Goal: Find contact information: Find contact information

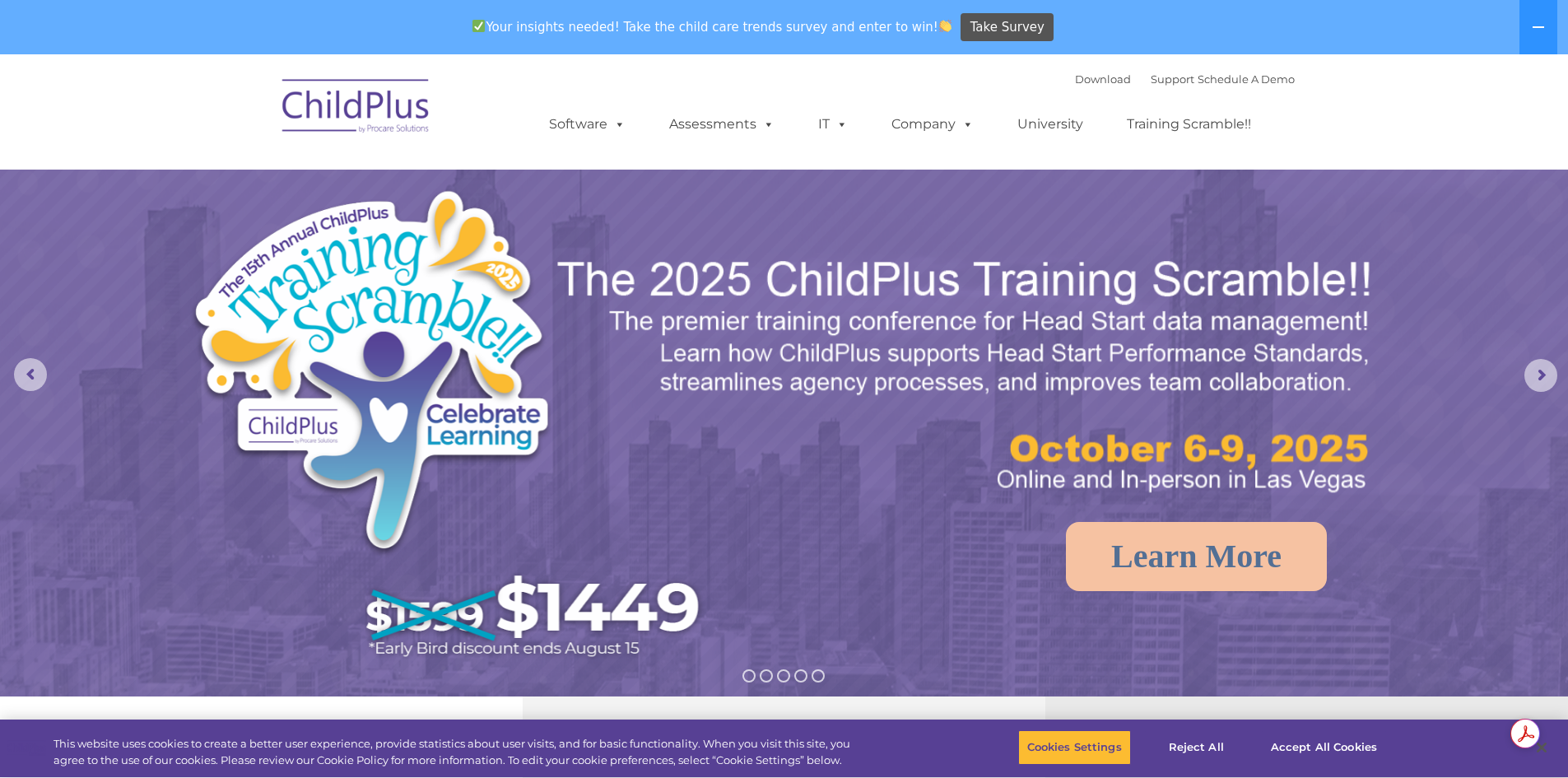
select select "MEDIUM"
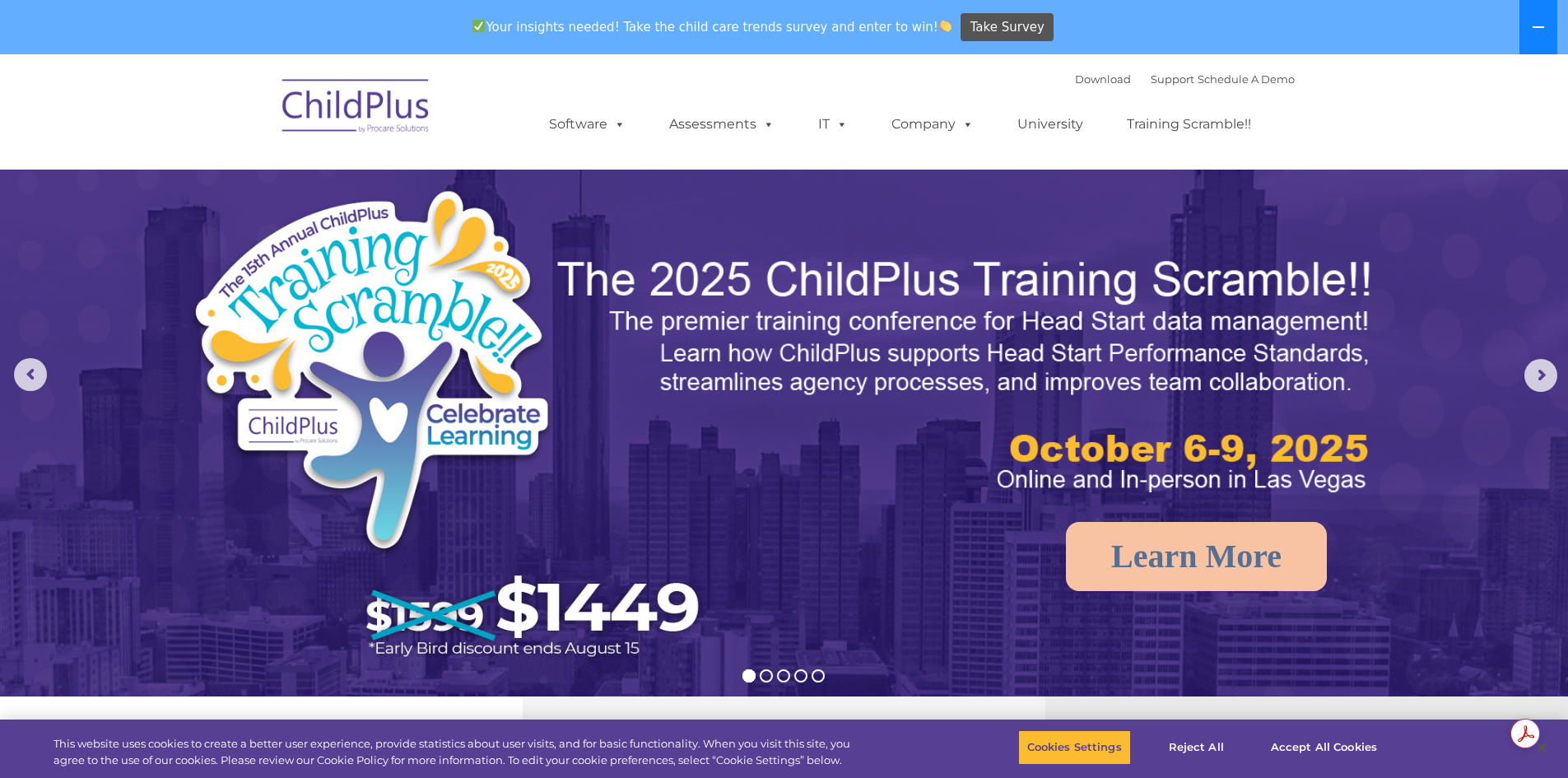
click at [1539, 28] on icon at bounding box center [1539, 28] width 12 height 2
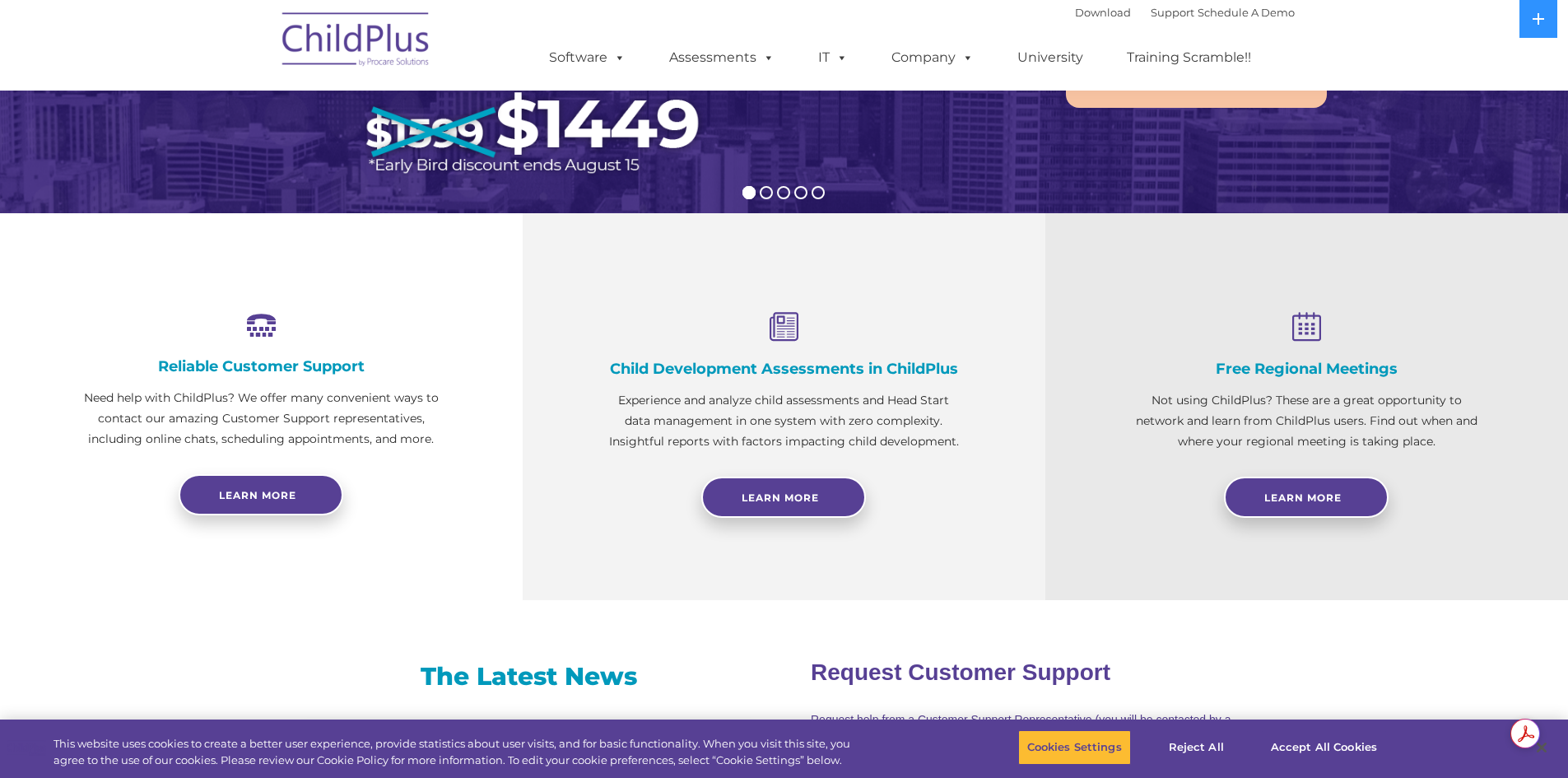
scroll to position [433, 0]
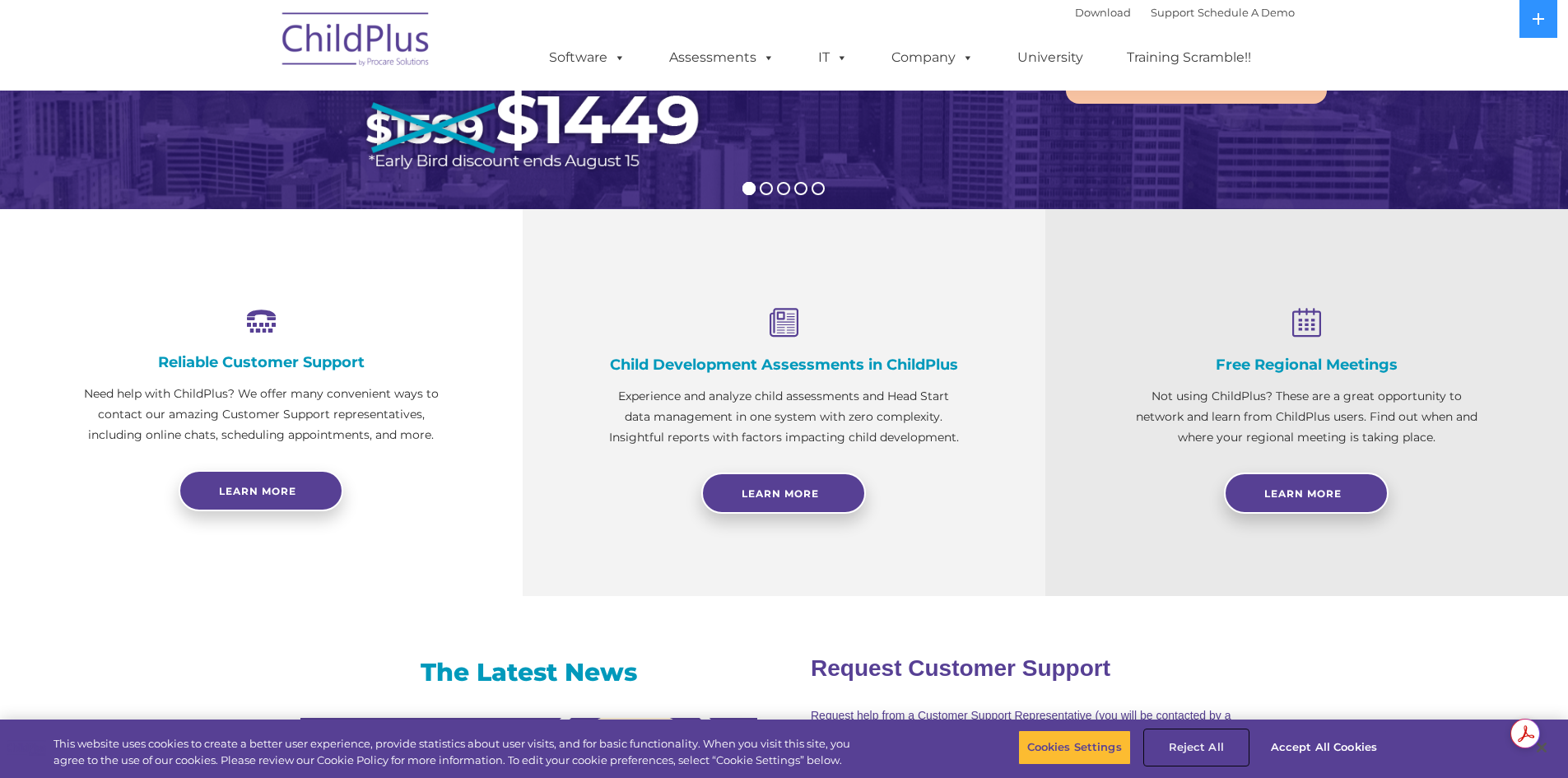
click at [1215, 747] on button "Reject All" at bounding box center [1196, 748] width 103 height 34
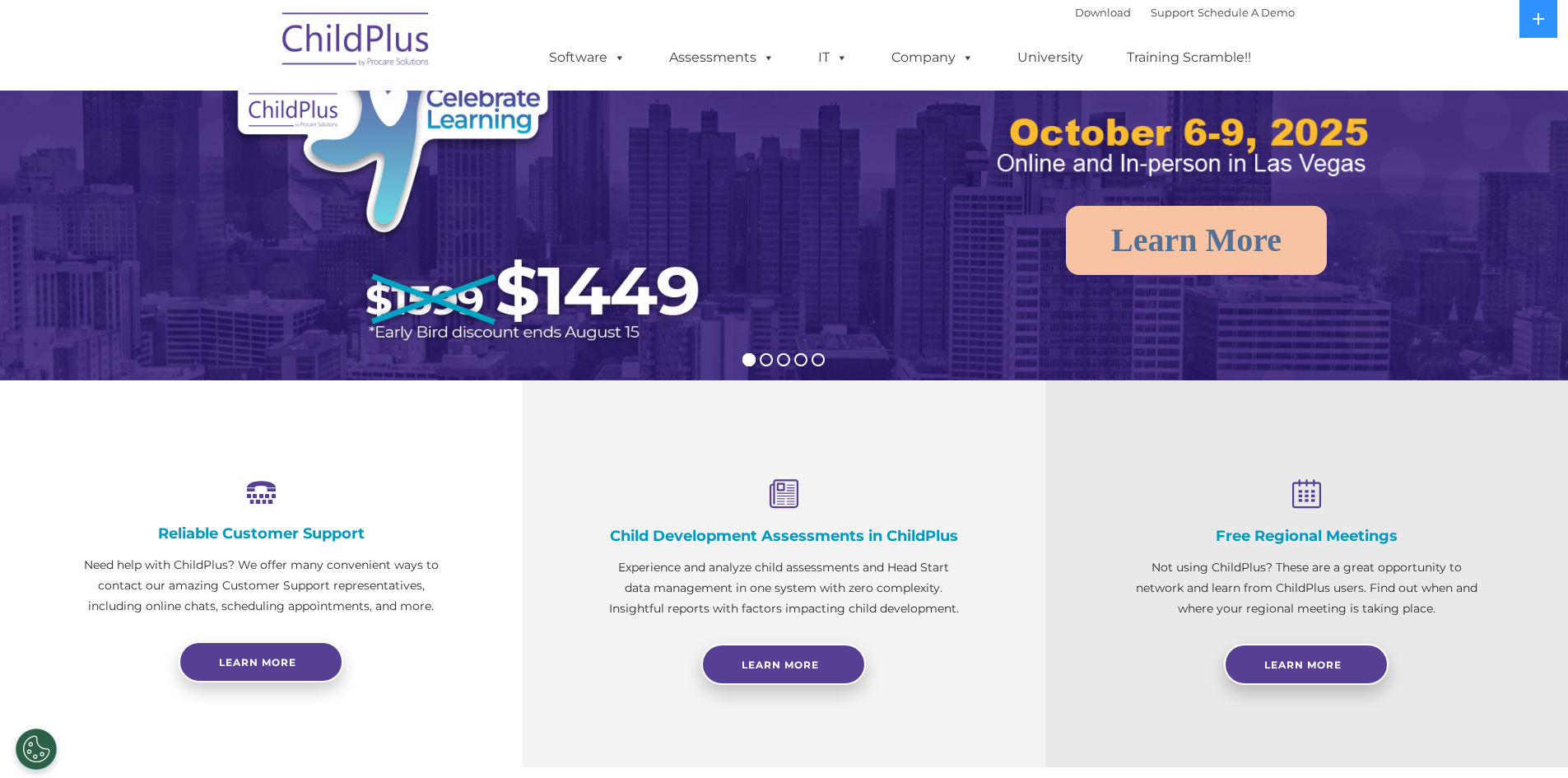
scroll to position [0, 0]
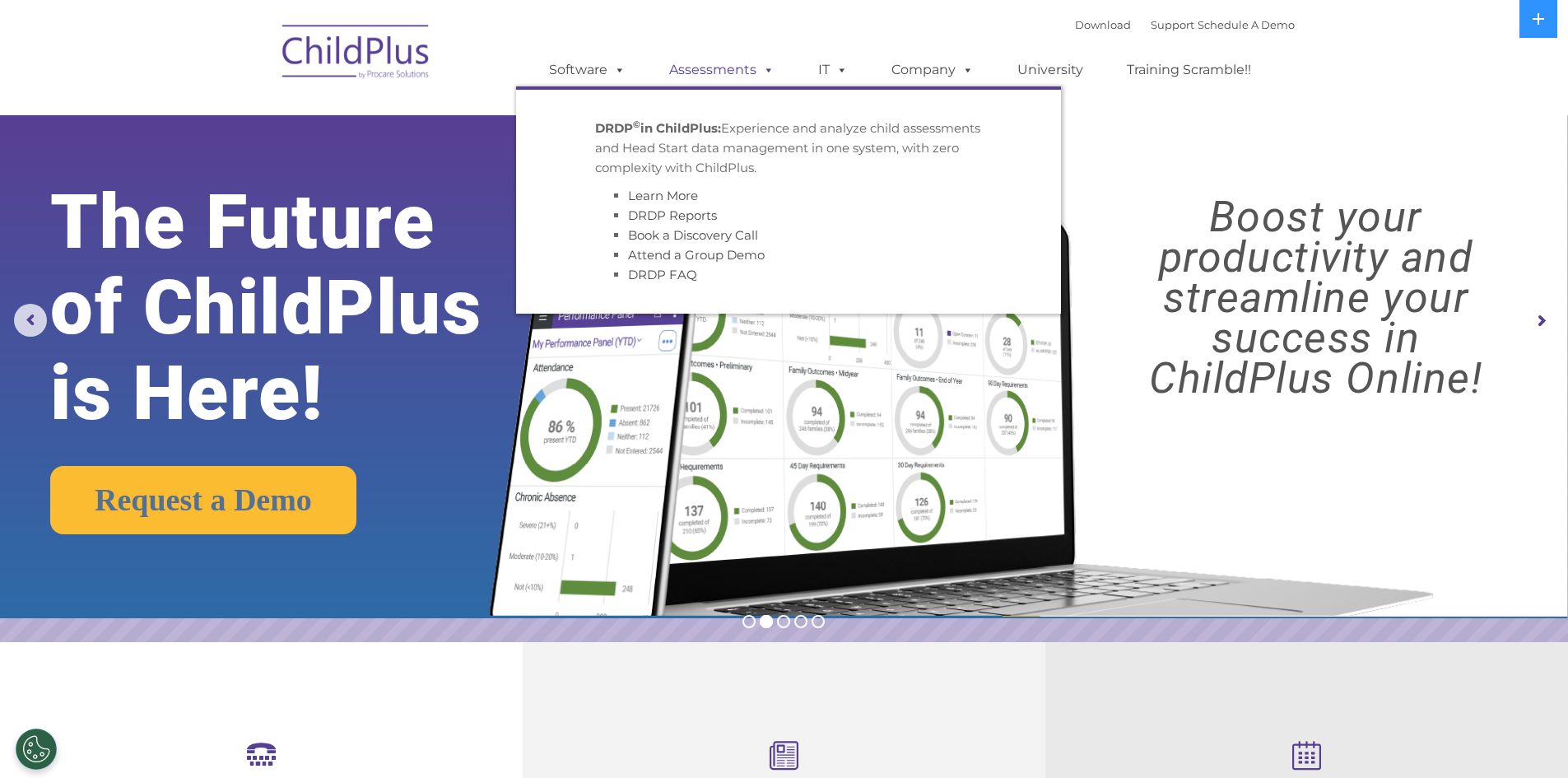
click at [700, 78] on link "Assessments" at bounding box center [722, 69] width 139 height 32
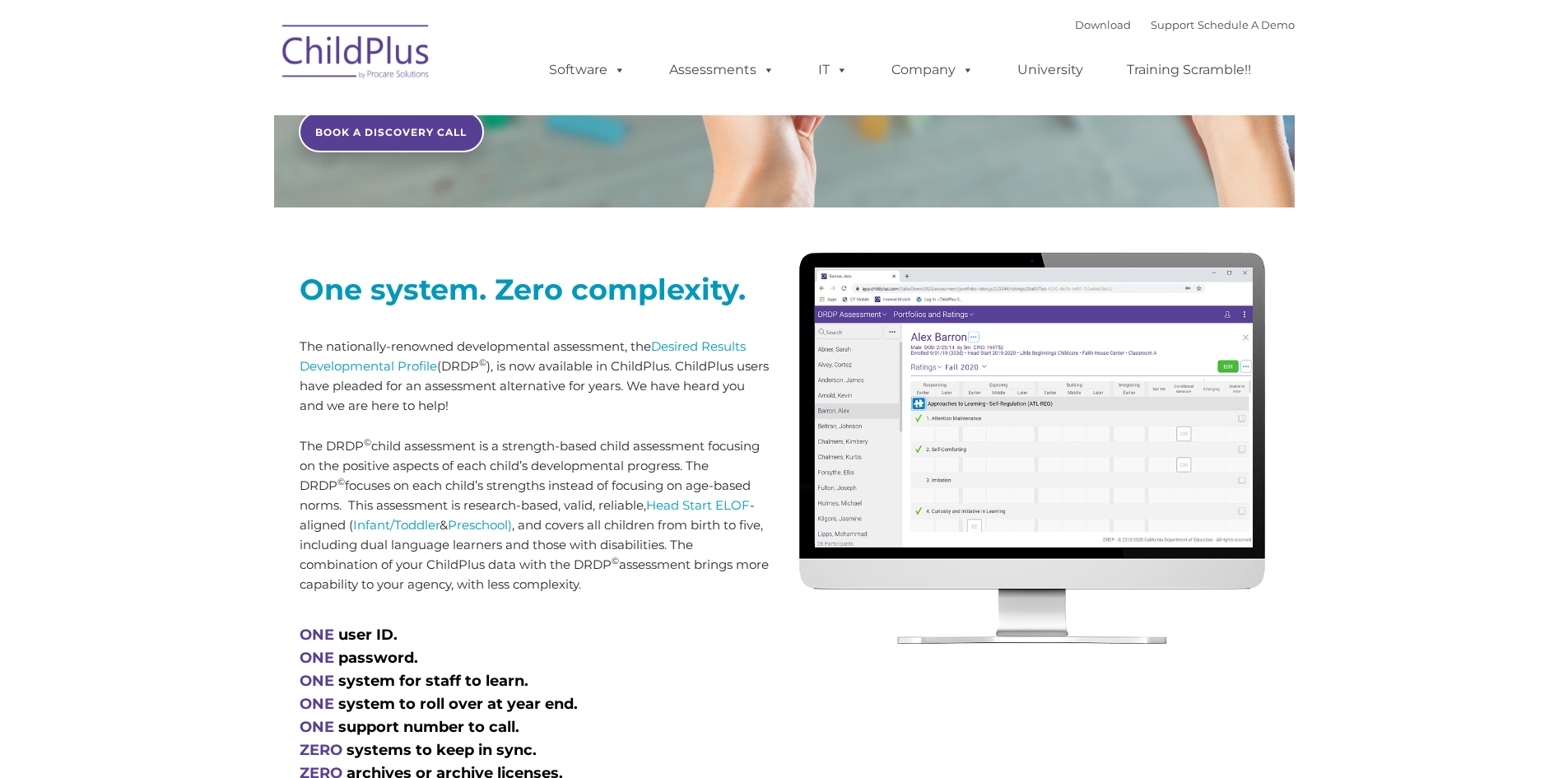
type input ""
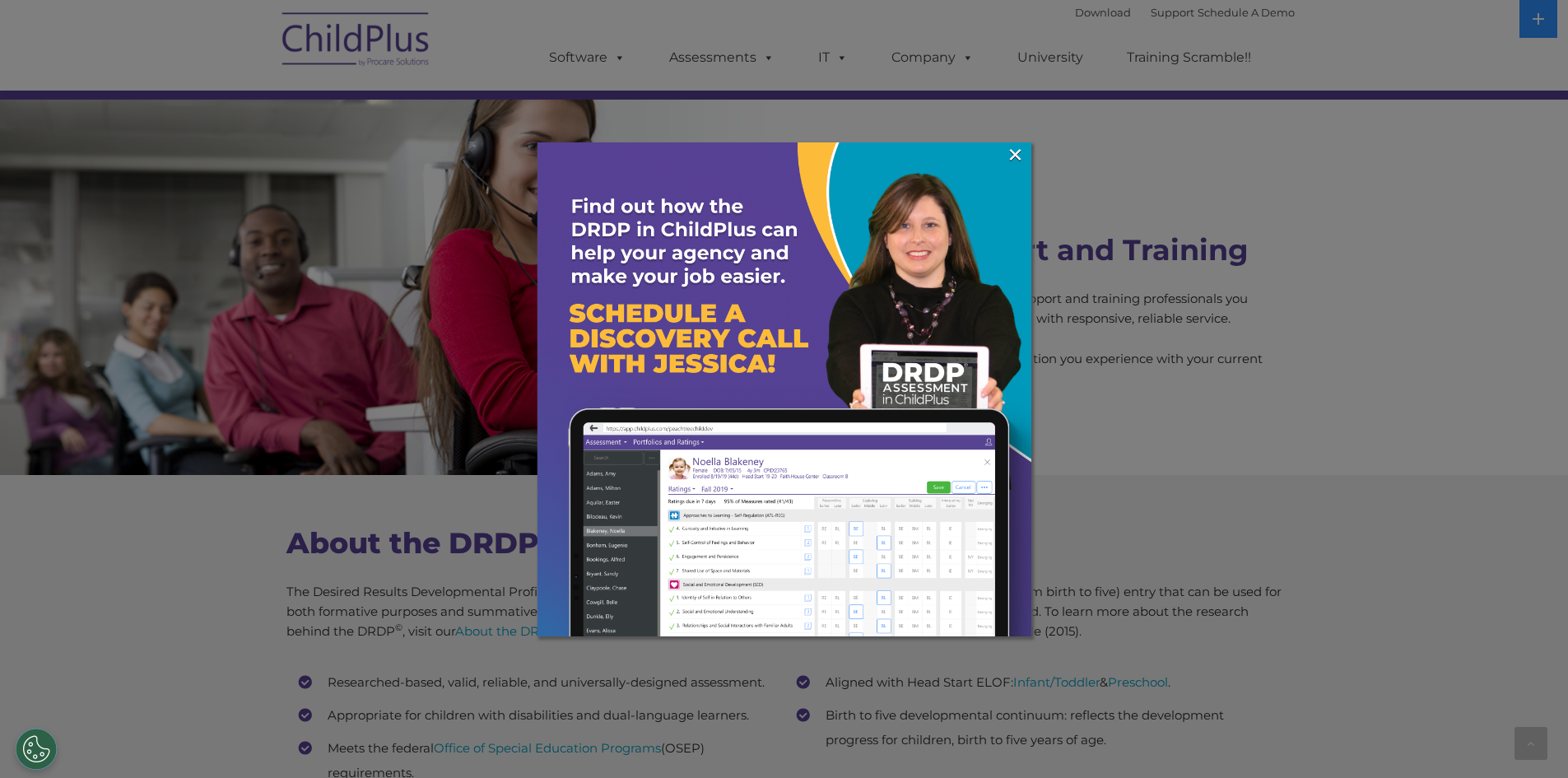
scroll to position [6443, 0]
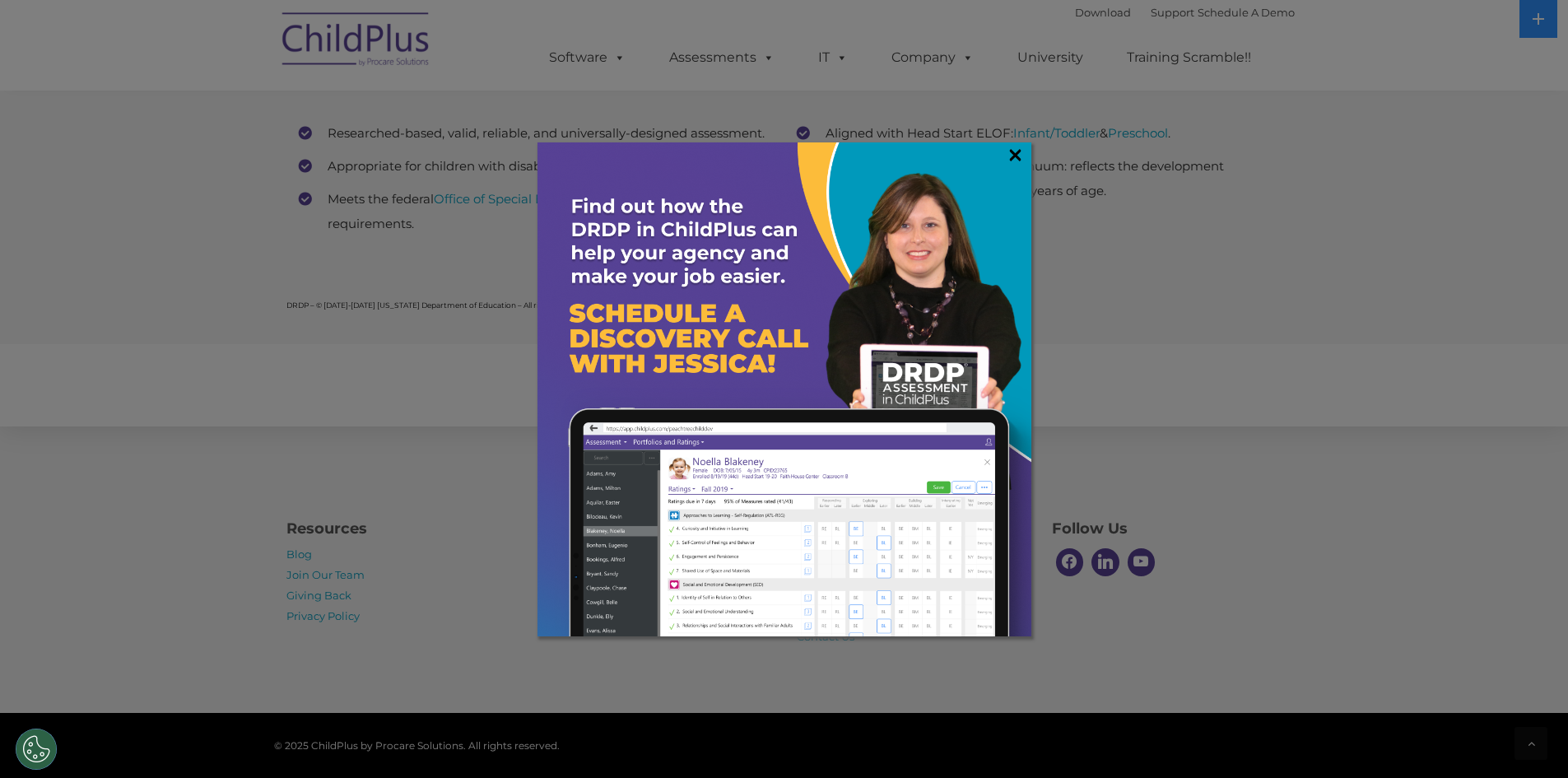
click at [1021, 152] on link "×" at bounding box center [1015, 154] width 19 height 17
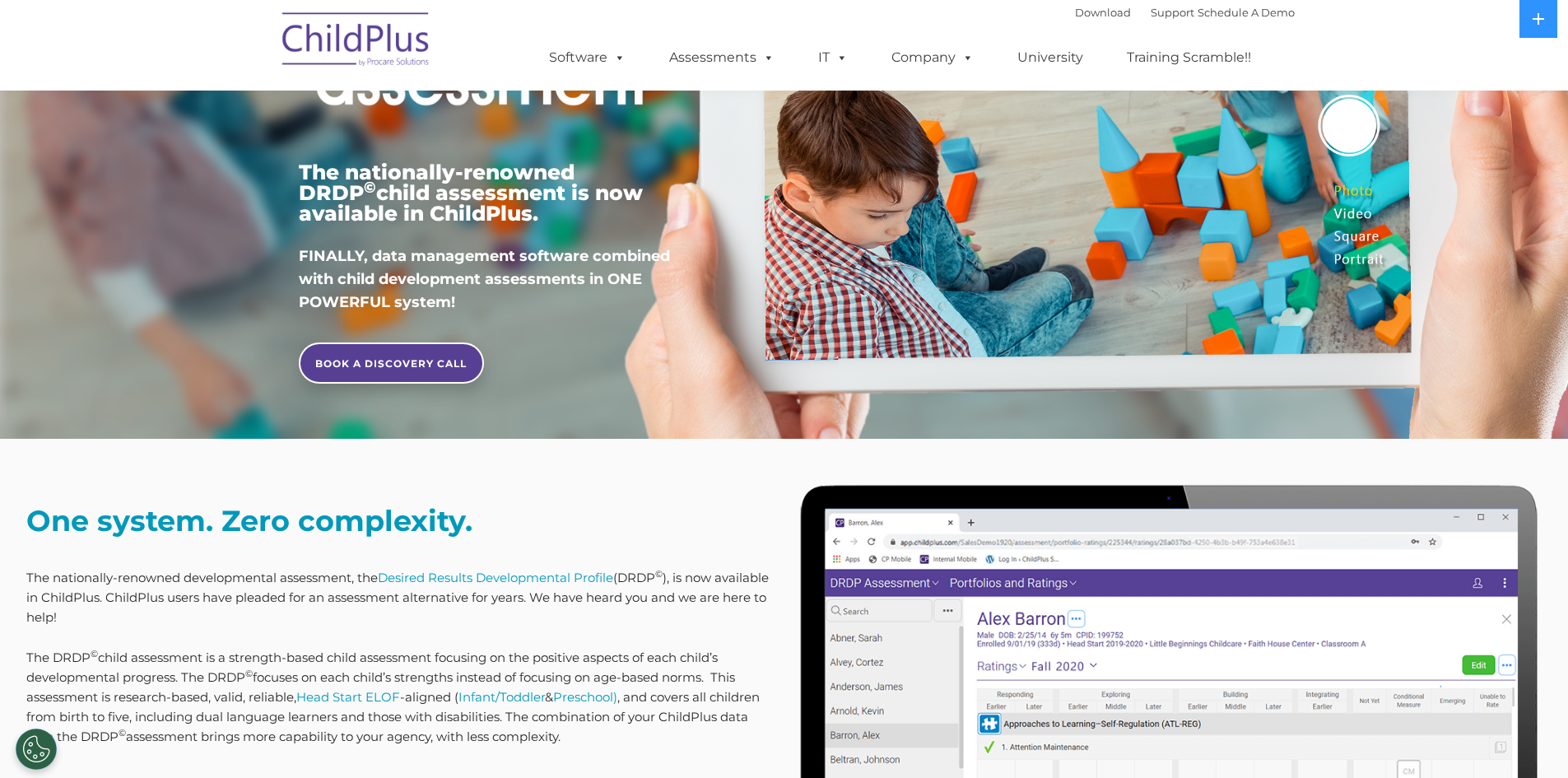
scroll to position [0, 0]
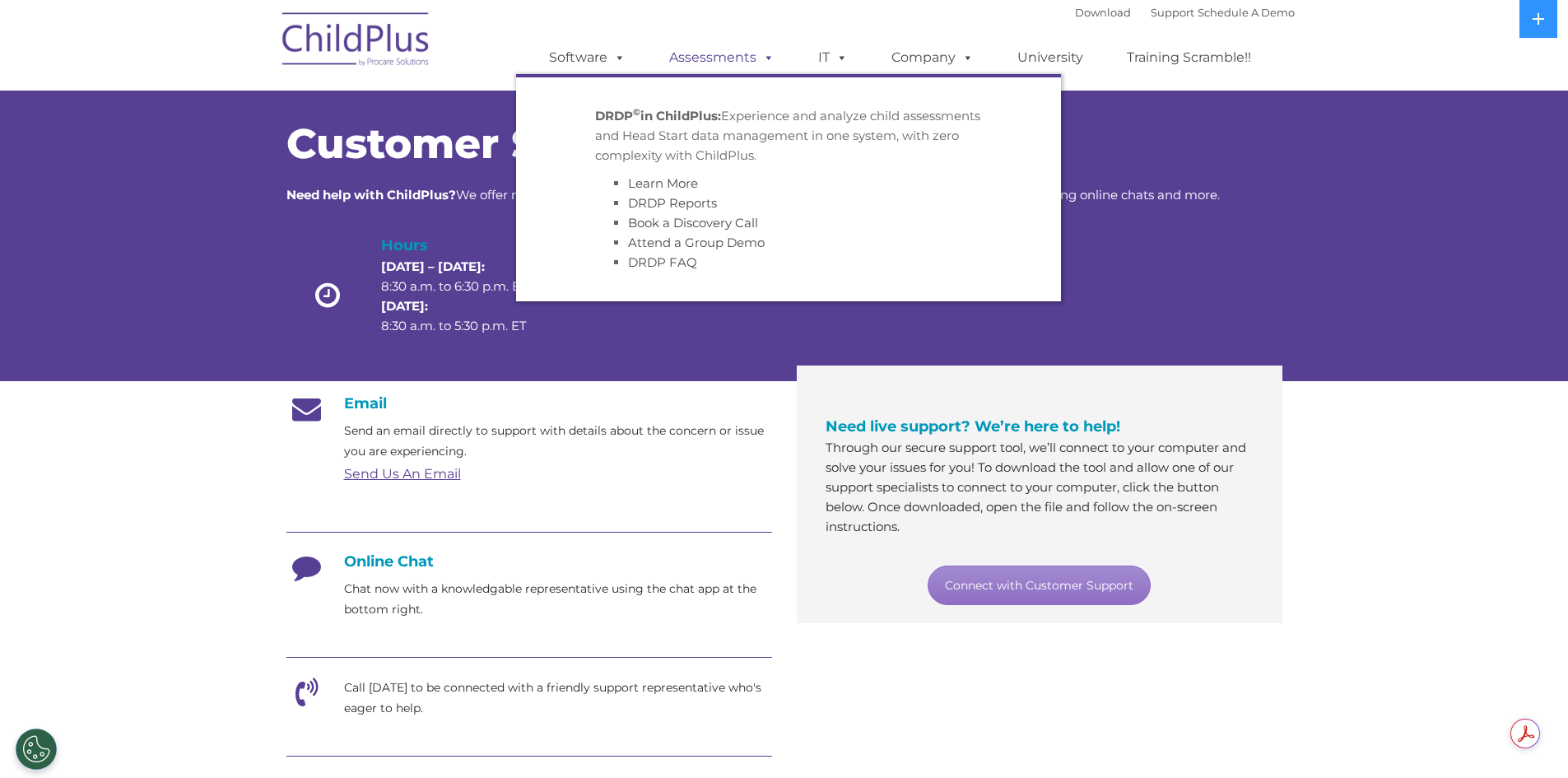
click at [756, 62] on span at bounding box center [765, 57] width 18 height 16
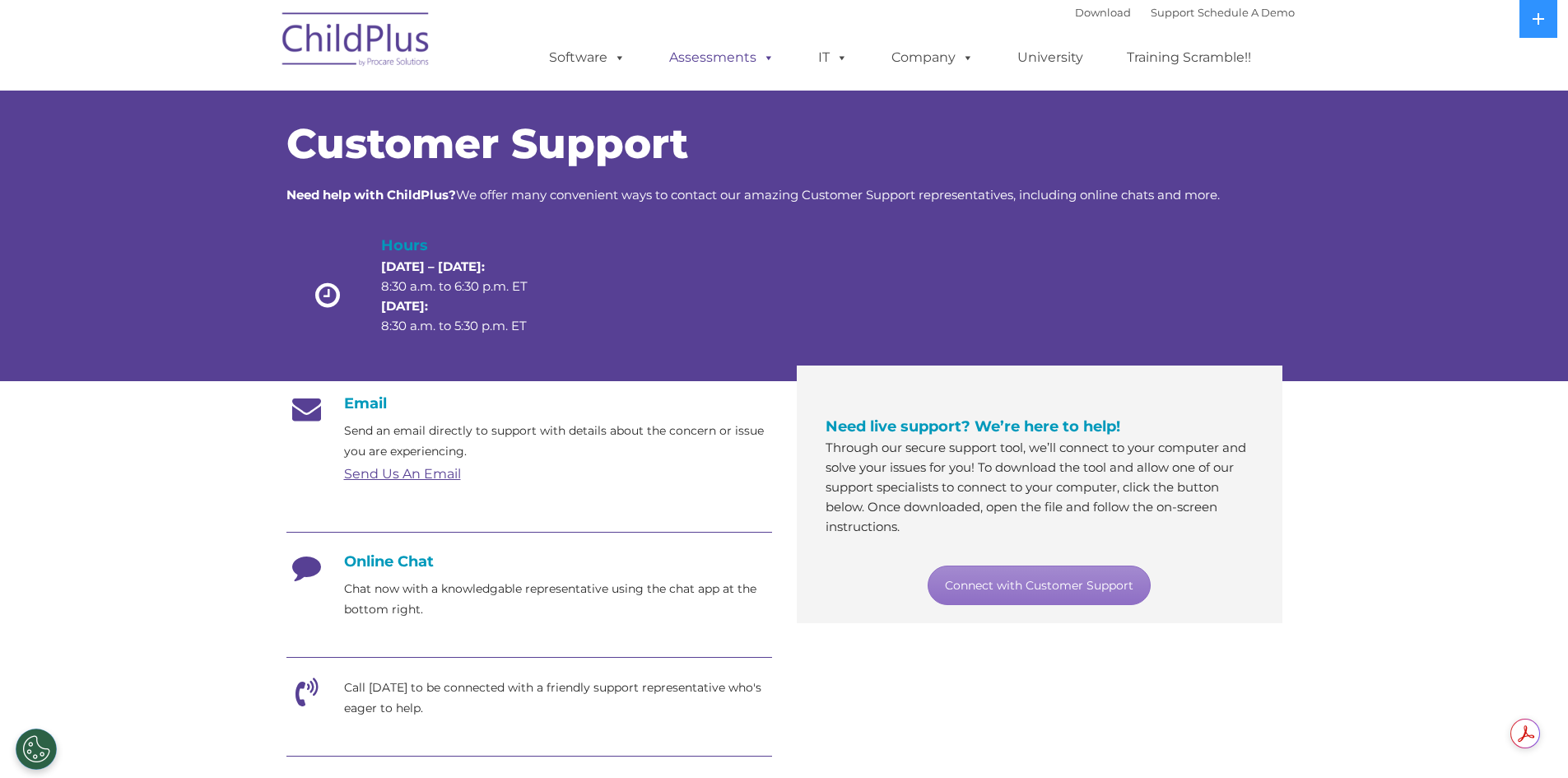
click at [756, 63] on span at bounding box center [765, 57] width 18 height 16
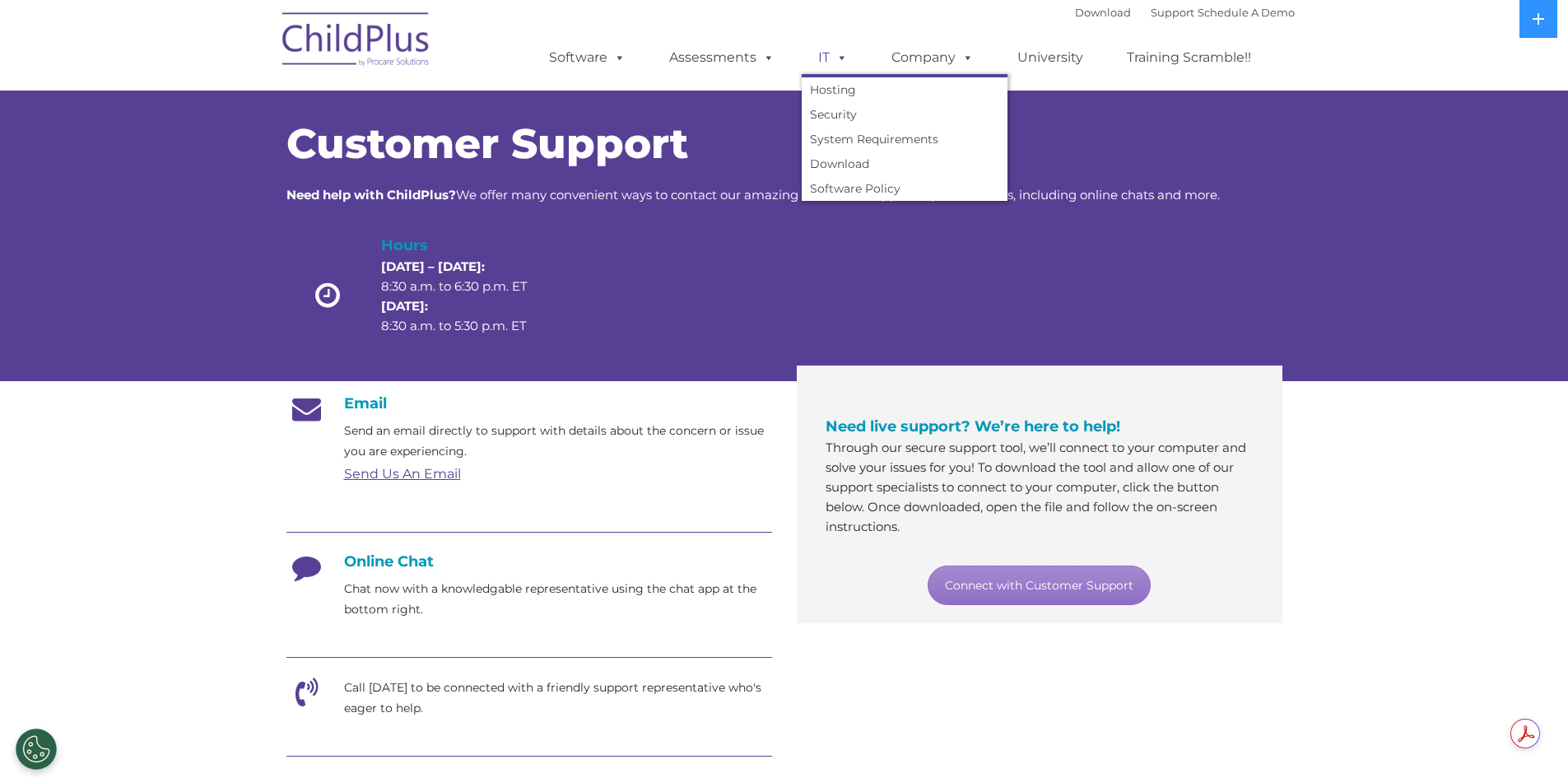
click at [822, 53] on link "IT" at bounding box center [833, 57] width 63 height 32
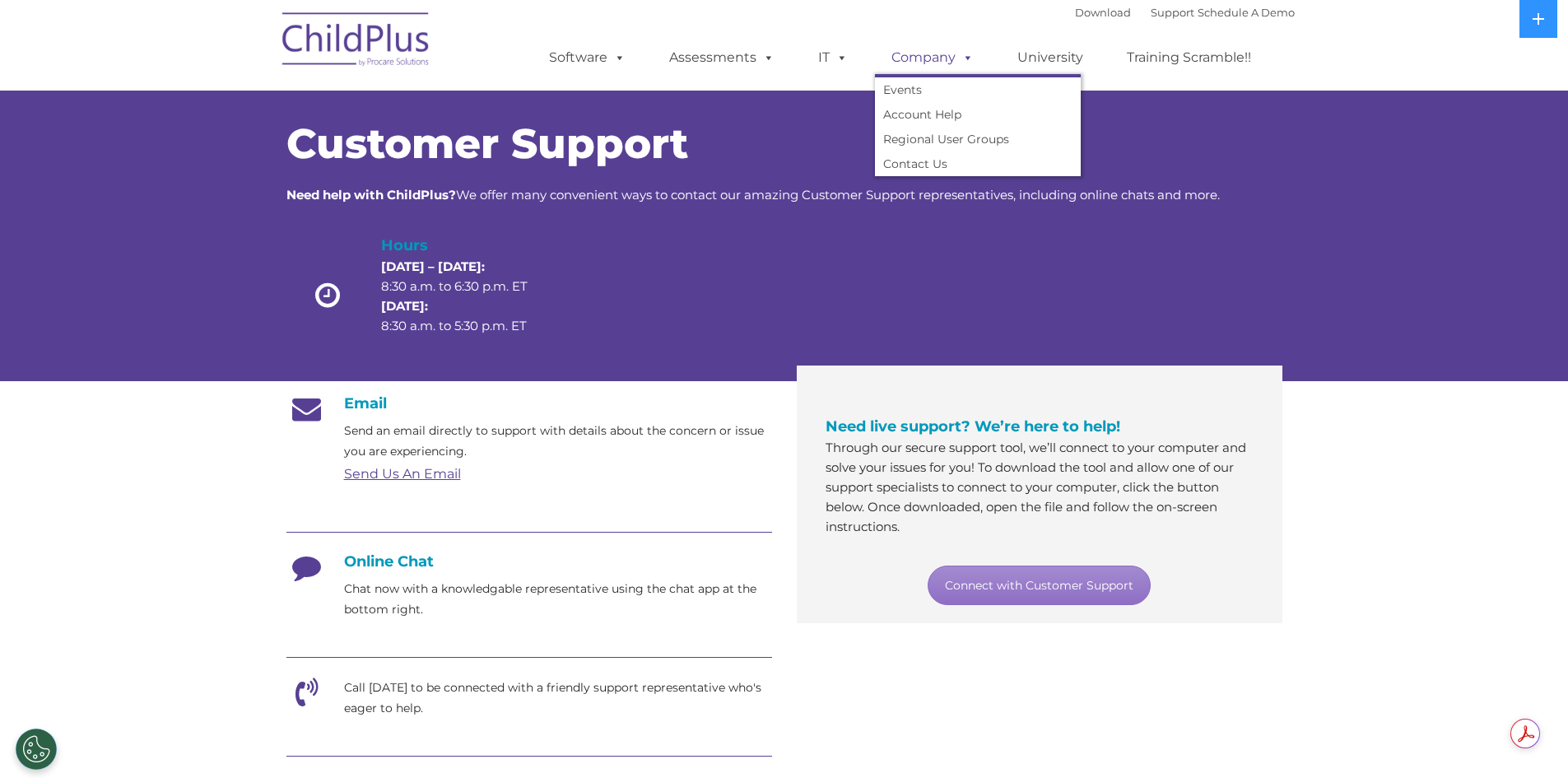
click at [944, 53] on link "Company" at bounding box center [932, 57] width 115 height 32
click at [1053, 59] on link "University" at bounding box center [1050, 57] width 98 height 32
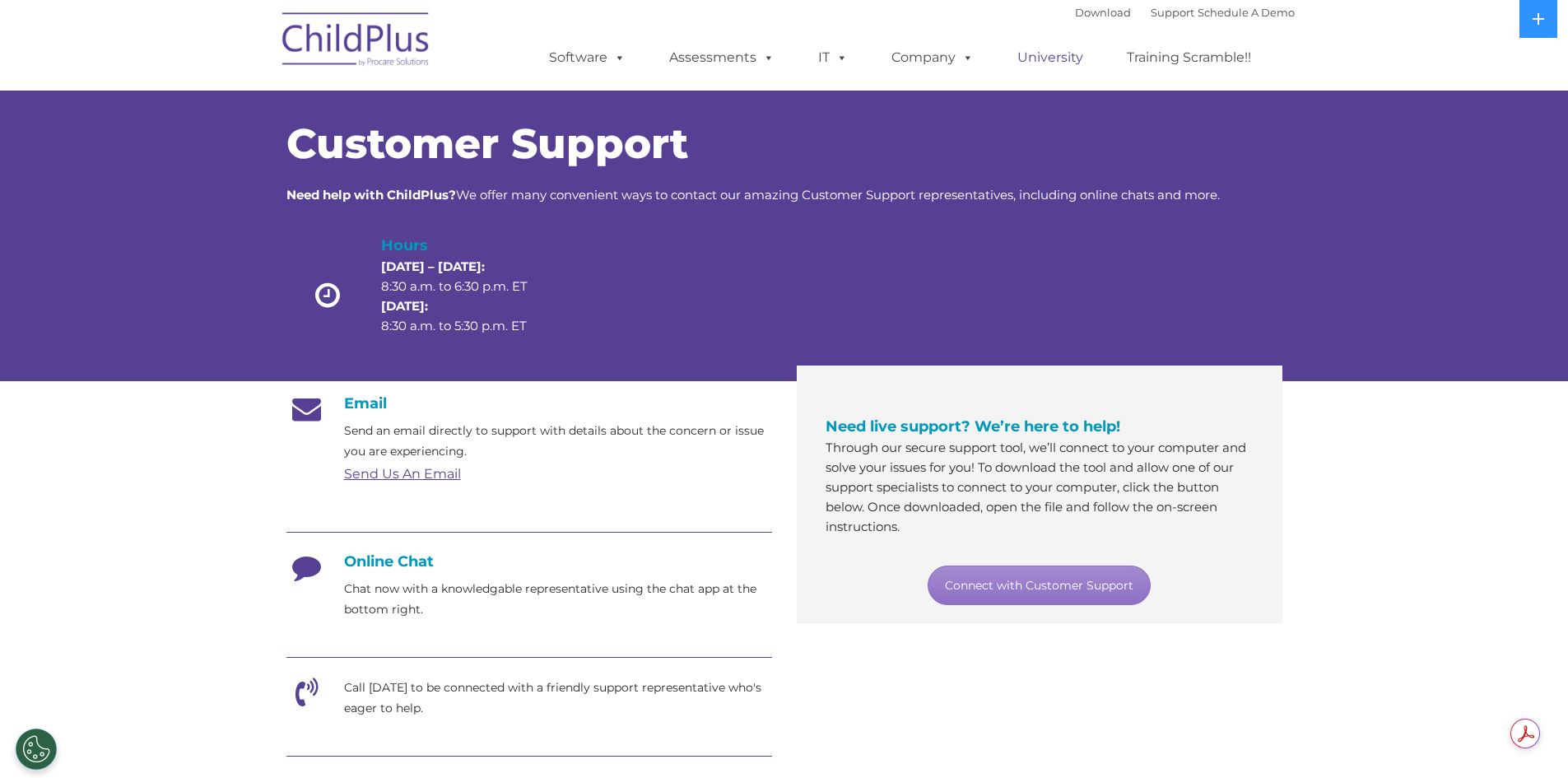
click at [1053, 59] on link "University" at bounding box center [1050, 57] width 98 height 32
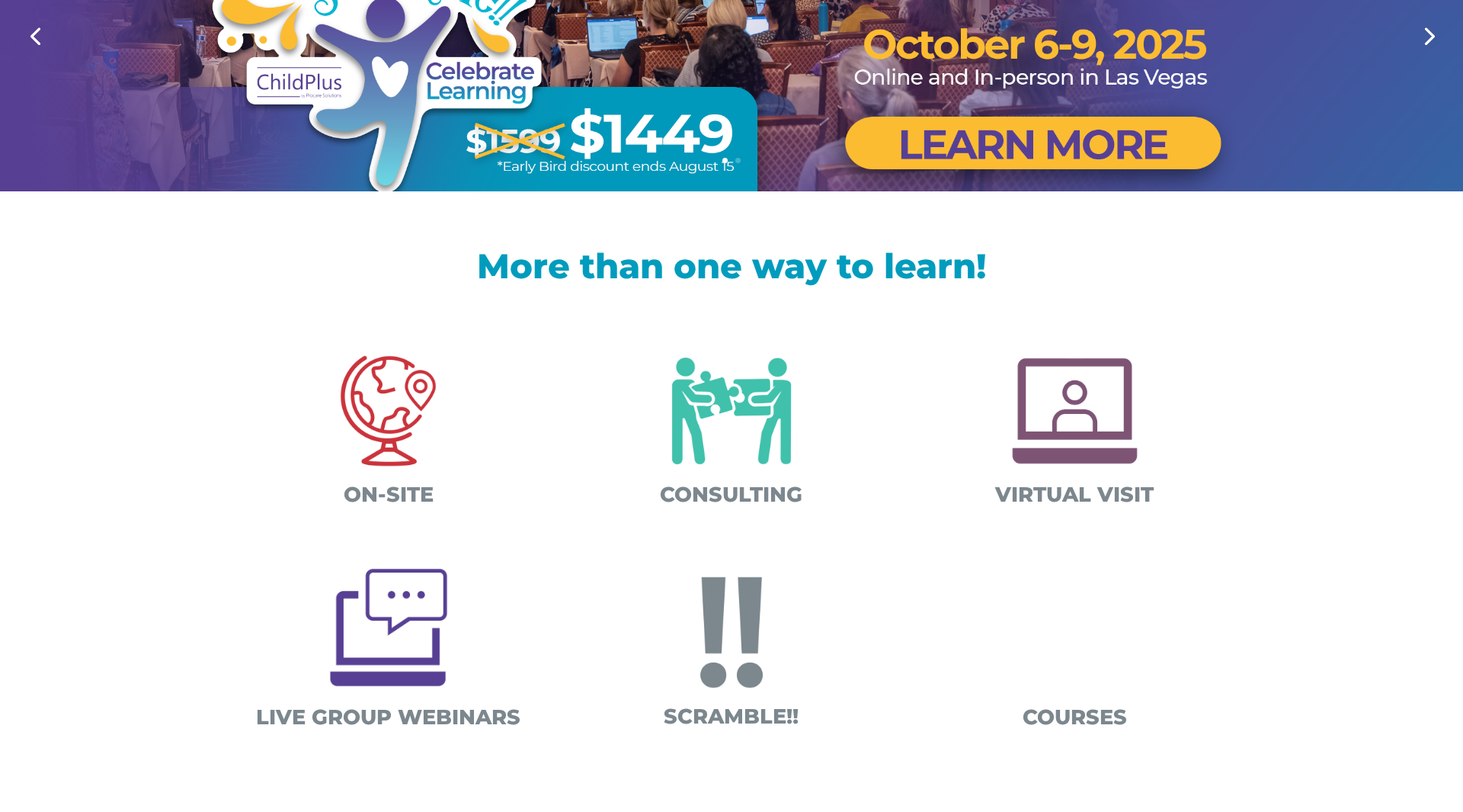
scroll to position [300, 0]
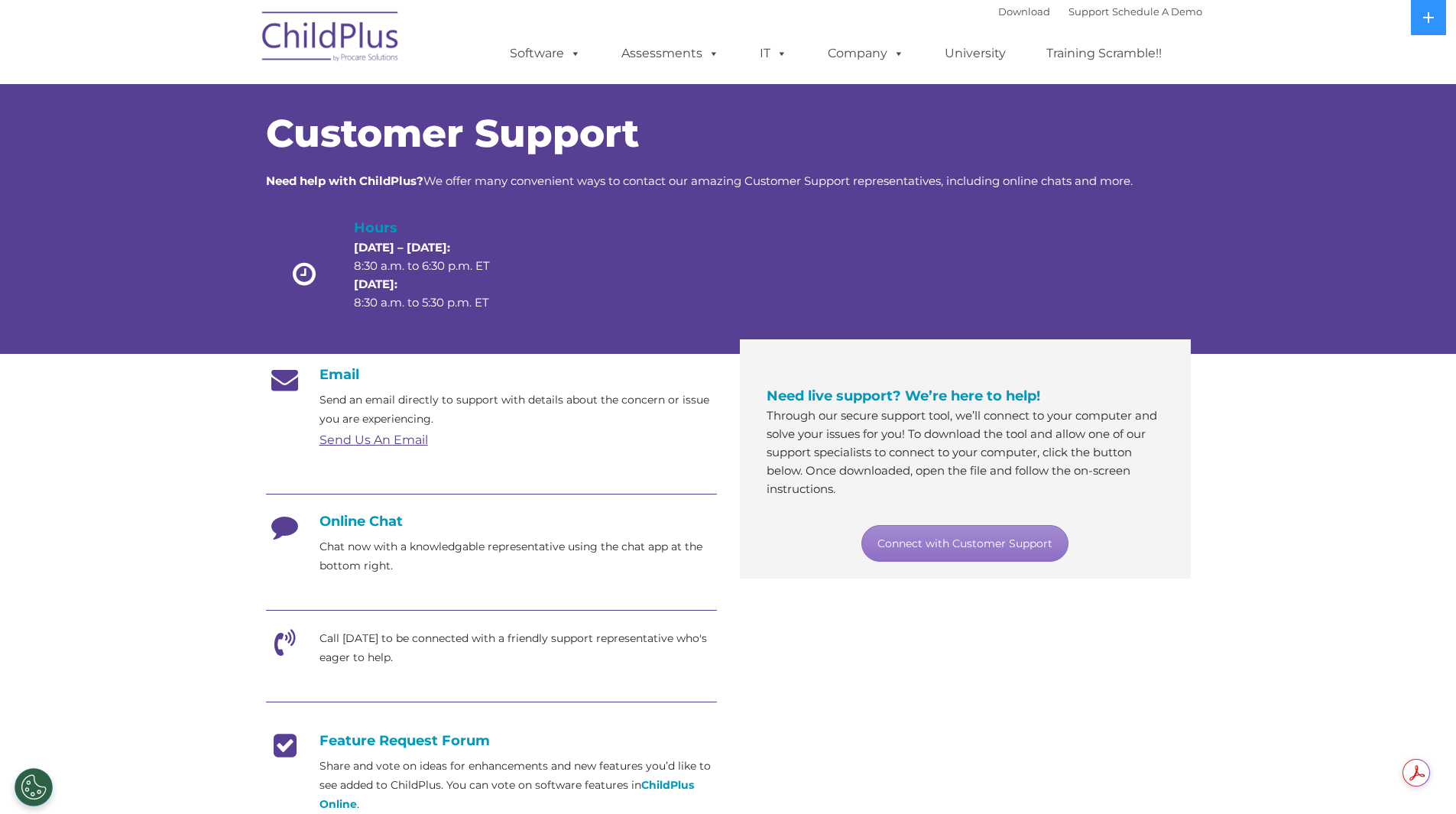
click at [117, 440] on section "Customer Support Need help with ChildPlus? We offer many convenient ways to con…" at bounding box center [728, 589] width 1456 height 1178
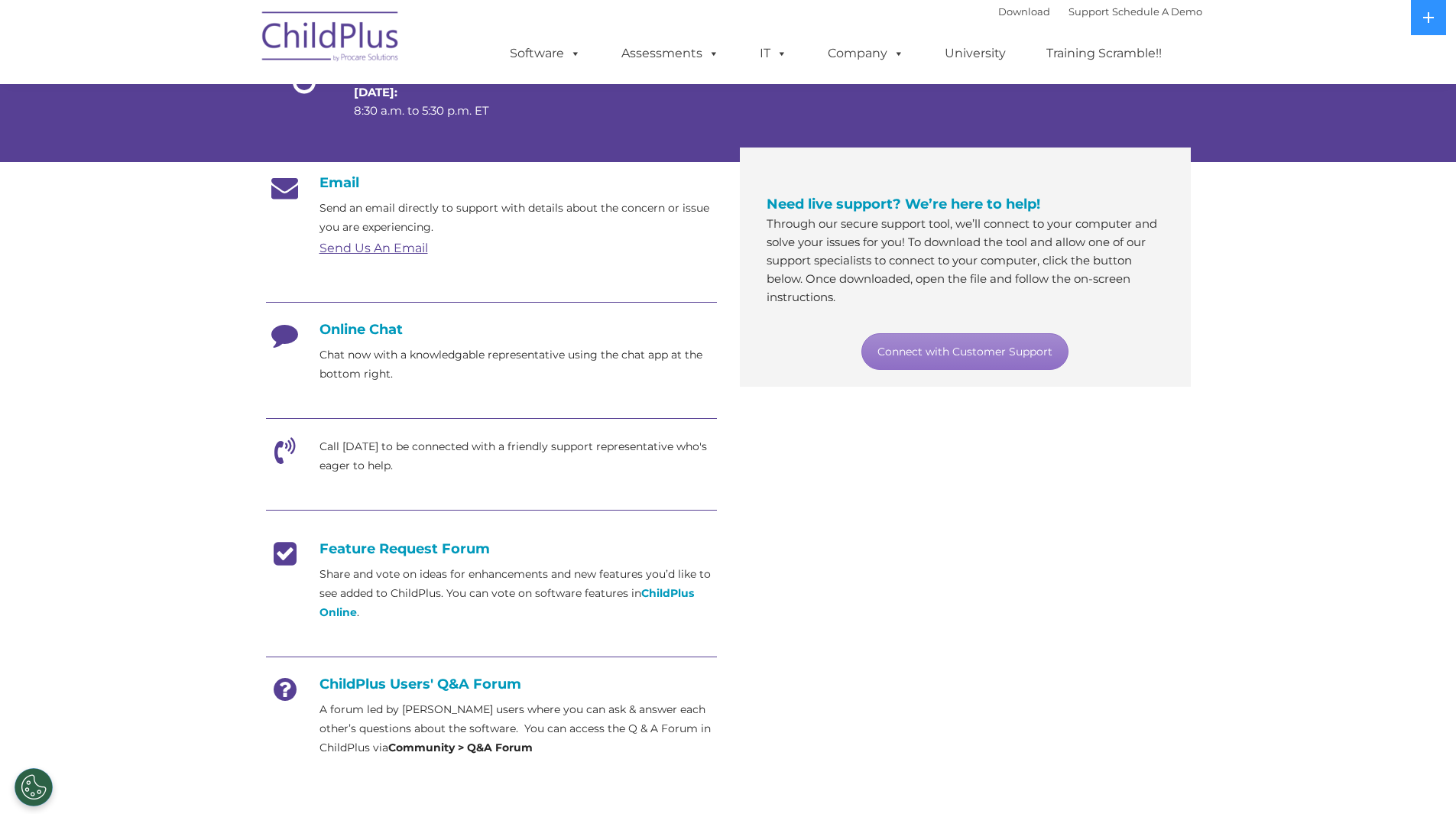
scroll to position [193, 0]
click at [278, 458] on icon at bounding box center [285, 455] width 38 height 38
click at [958, 342] on link "Connect with Customer Support" at bounding box center [965, 350] width 207 height 37
click at [1090, 430] on div "Email Send an email directly to support with details about the concern or issue…" at bounding box center [728, 468] width 948 height 613
click at [351, 329] on h4 "Online Chat" at bounding box center [491, 329] width 451 height 16
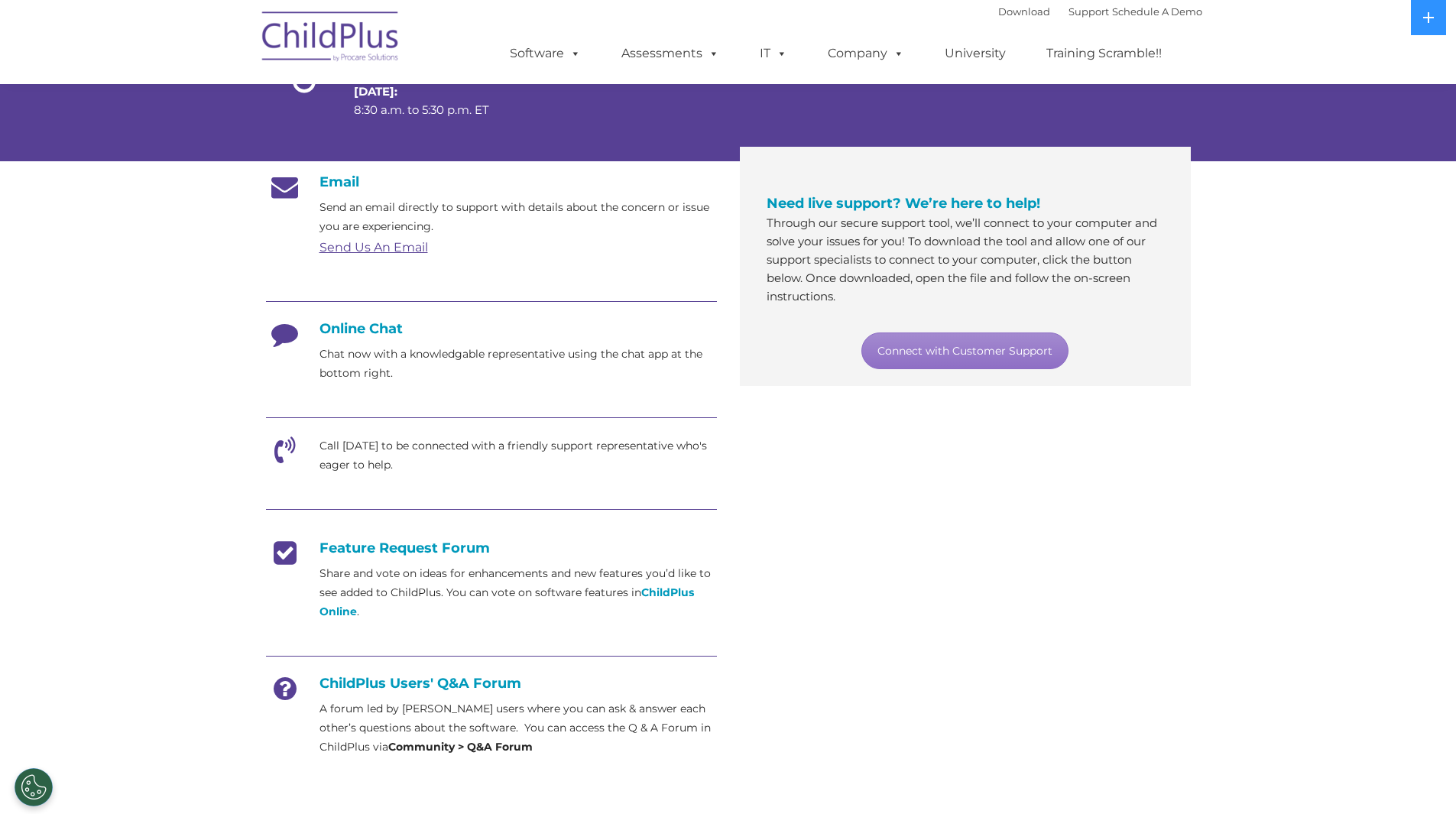
click at [762, 471] on div "Email Send an email directly to support with details about the concern or issue…" at bounding box center [728, 468] width 948 height 613
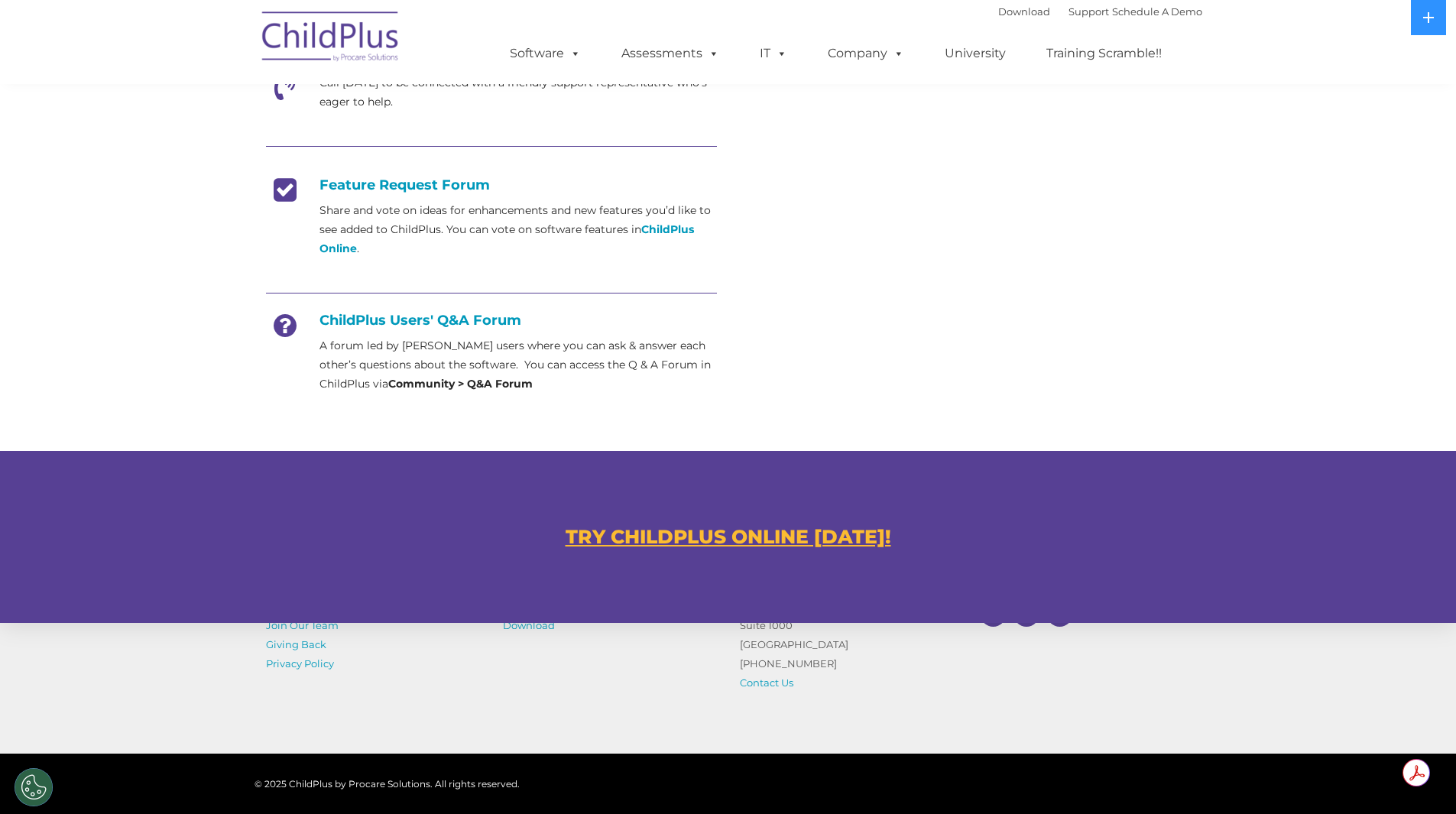
scroll to position [691, 0]
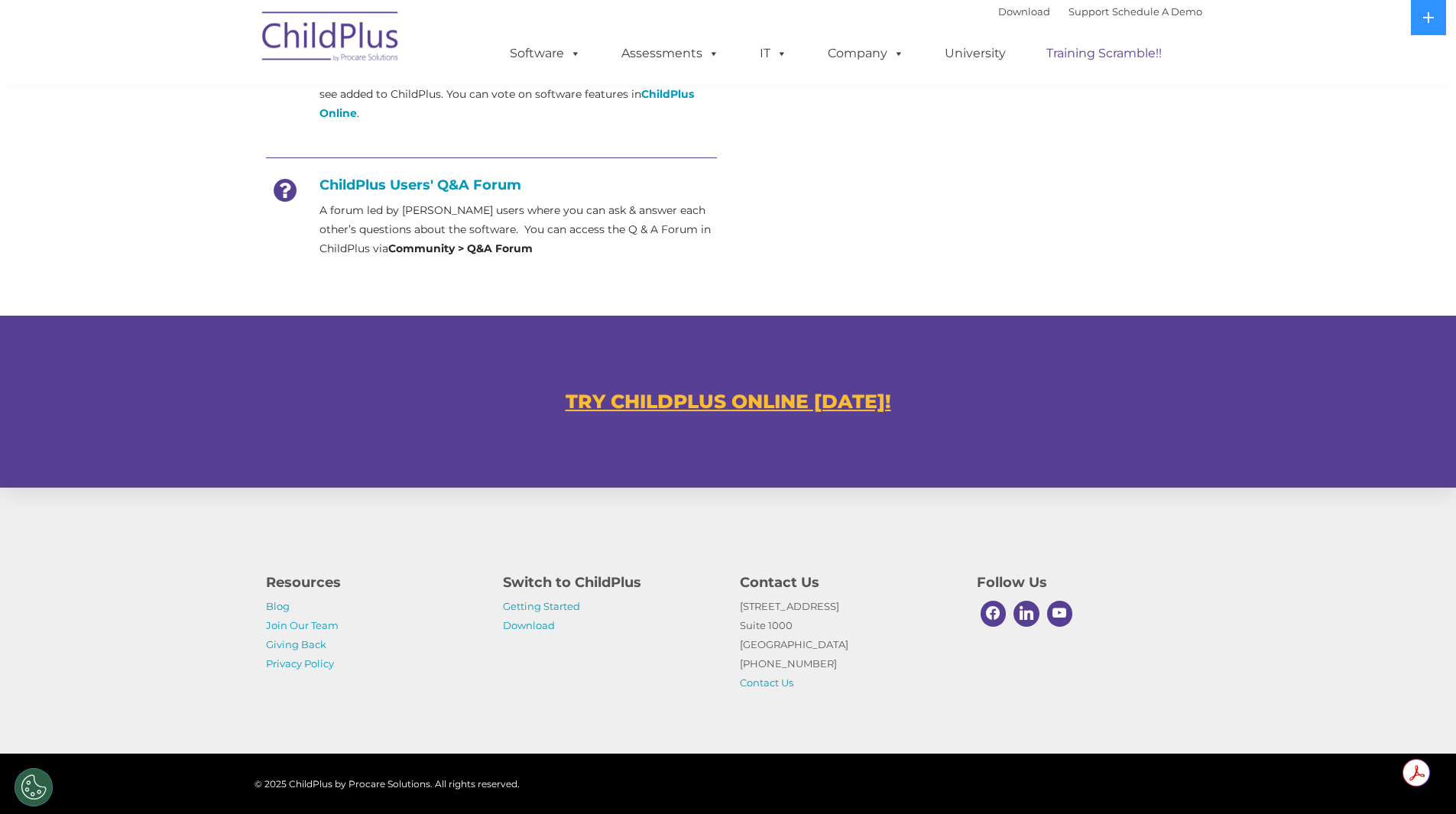
click at [1115, 57] on link "Training Scramble!!" at bounding box center [1104, 53] width 146 height 30
click at [772, 678] on link "Contact Us" at bounding box center [766, 682] width 54 height 12
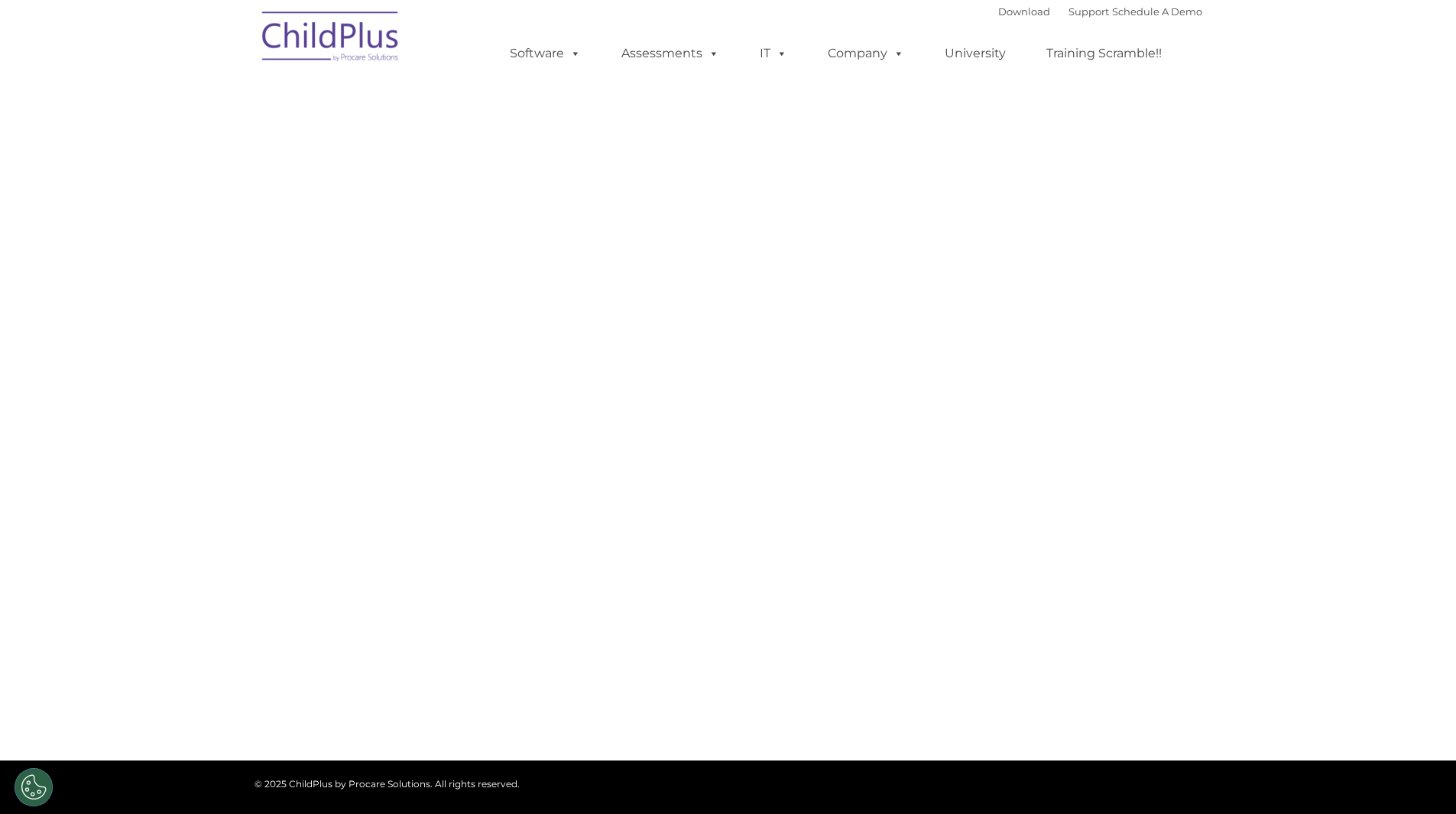
select select "MEDIUM"
